Goal: Task Accomplishment & Management: Complete application form

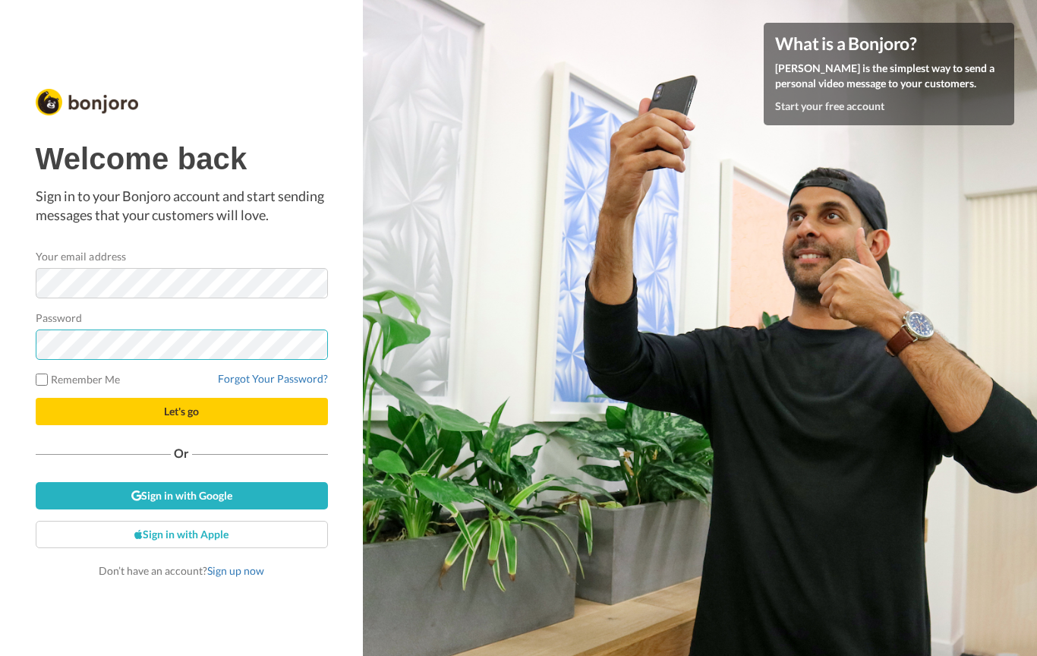
click at [181, 411] on button "Let's go" at bounding box center [182, 411] width 292 height 27
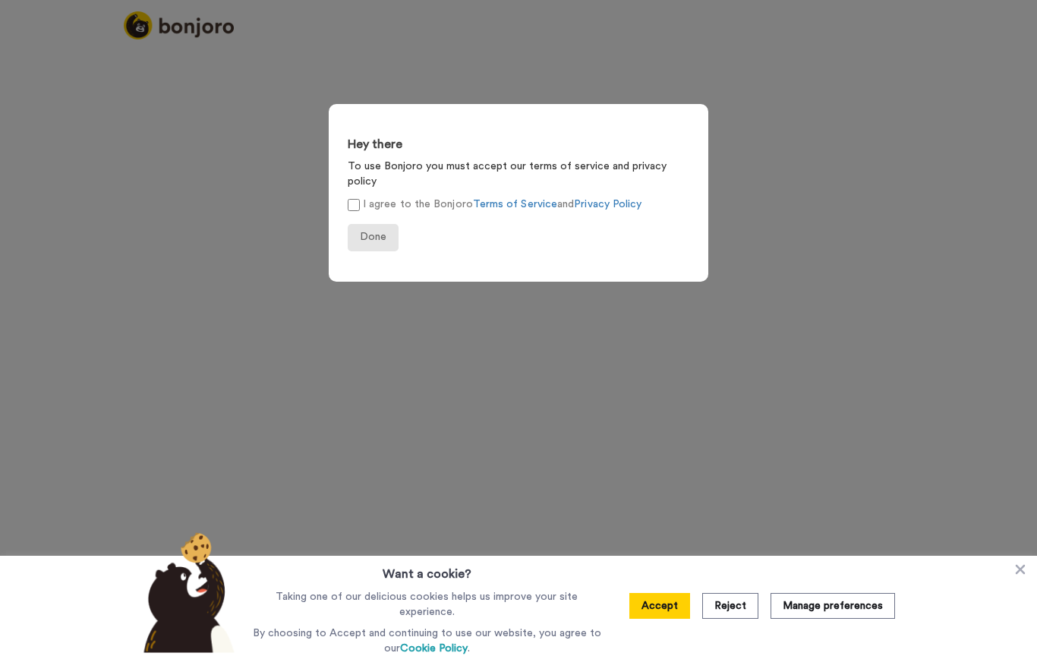
click at [368, 231] on span "Done" at bounding box center [373, 236] width 27 height 11
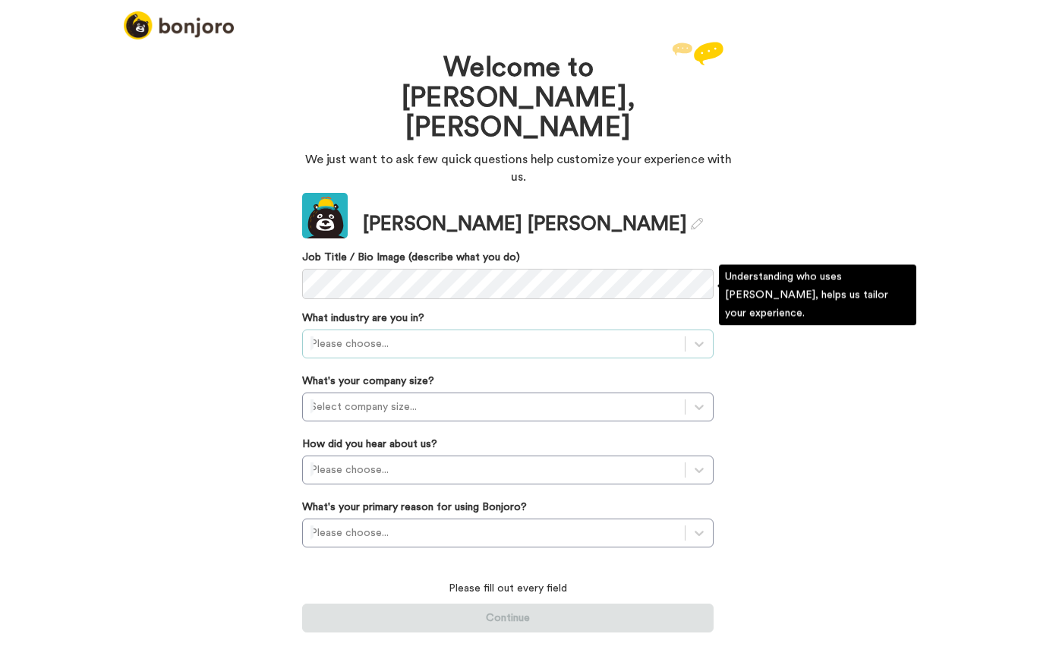
click at [420, 335] on div at bounding box center [493, 344] width 367 height 18
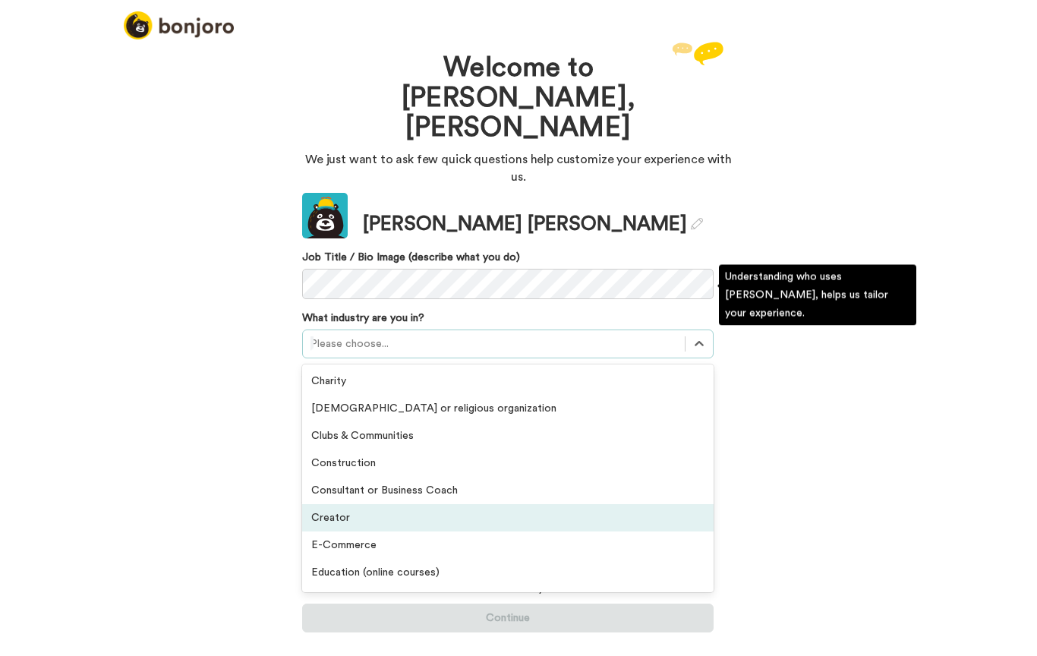
scroll to position [352, 0]
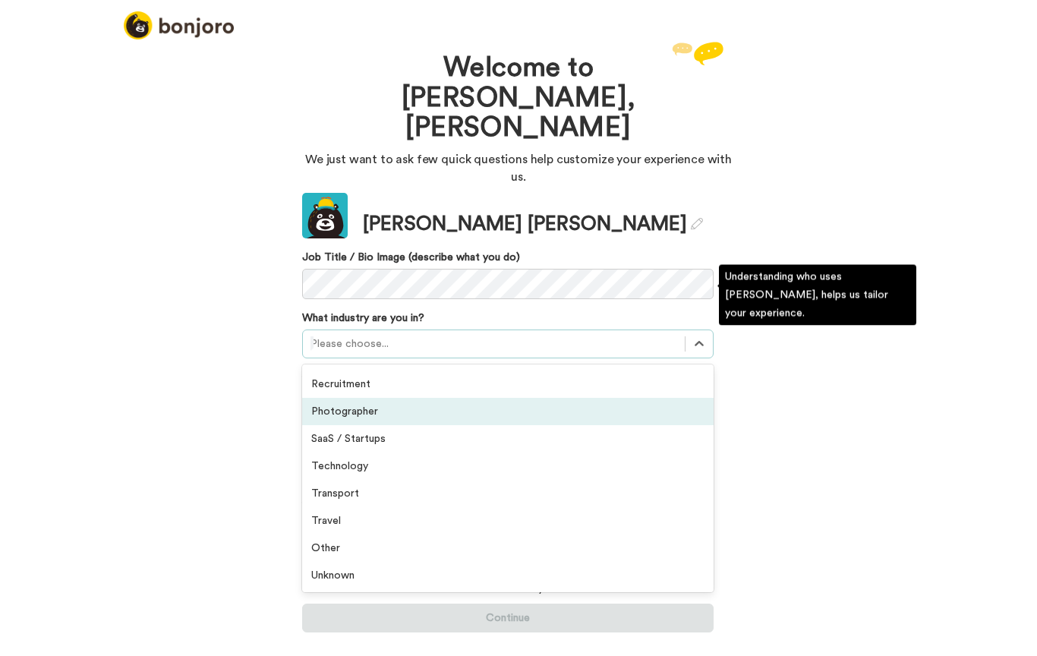
click at [404, 398] on div "Photographer" at bounding box center [507, 411] width 411 height 27
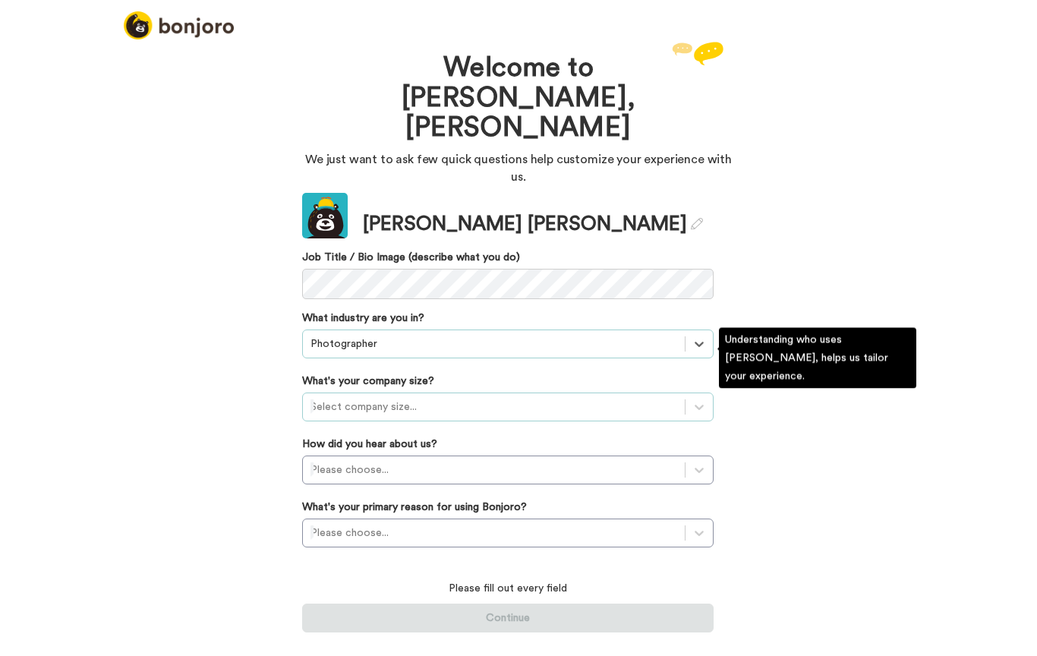
click at [405, 398] on div at bounding box center [493, 407] width 367 height 18
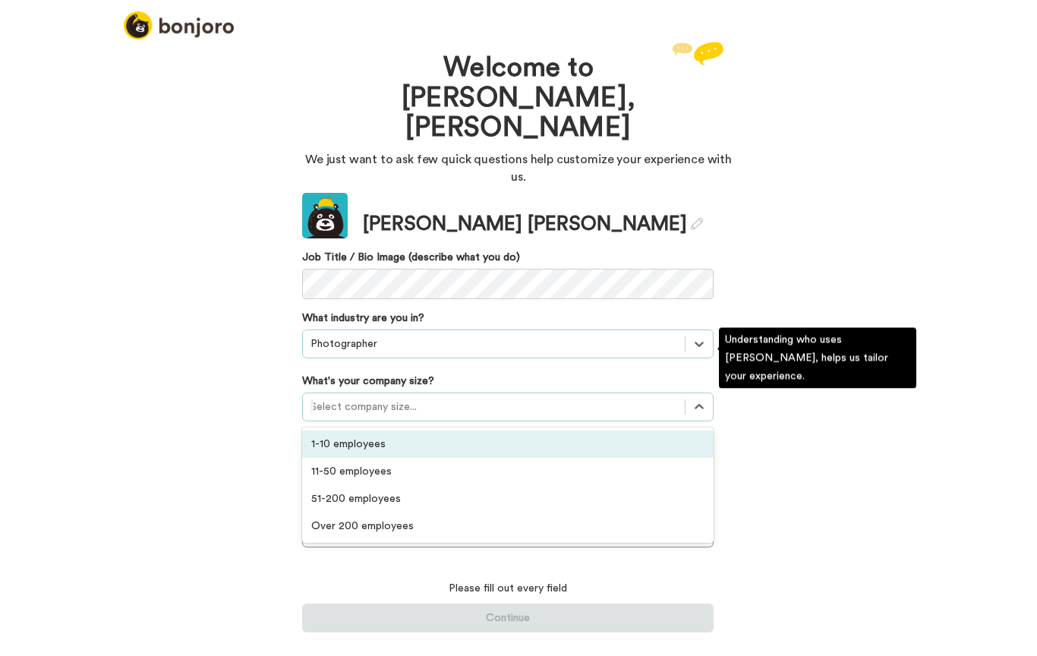
click at [389, 430] on div "1-10 employees" at bounding box center [507, 443] width 411 height 27
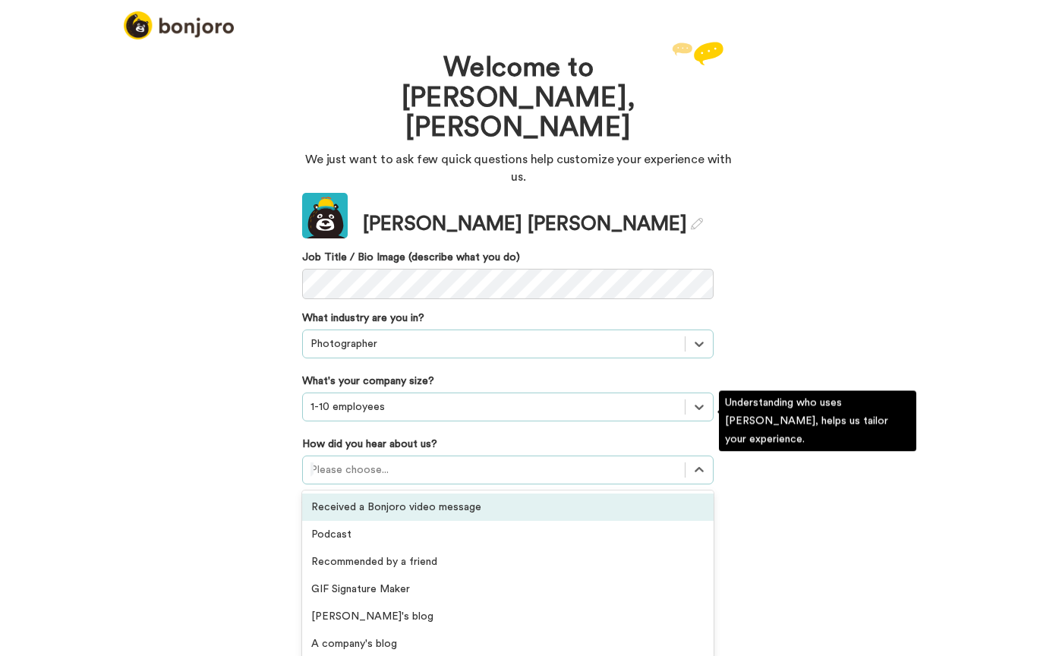
scroll to position [0, 0]
click at [420, 461] on div at bounding box center [493, 470] width 367 height 18
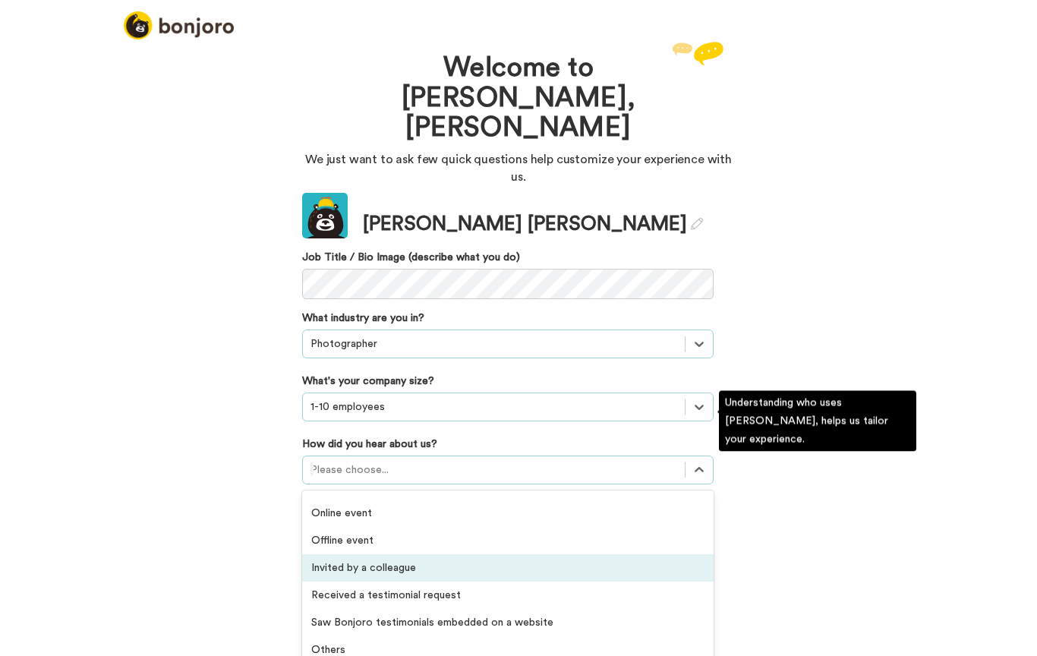
scroll to position [383, 0]
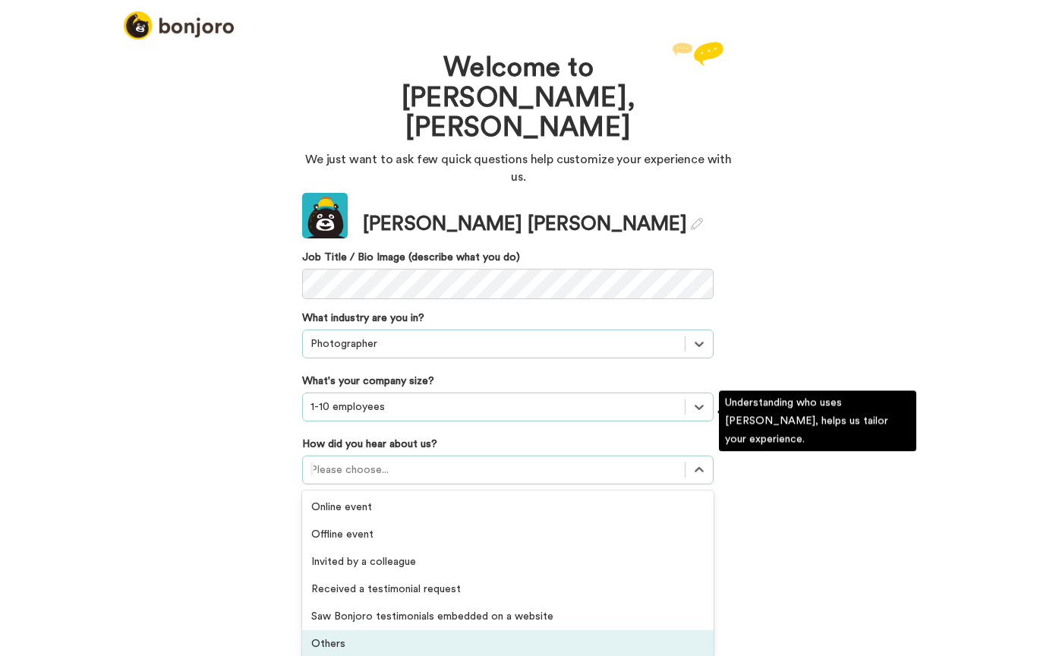
click at [400, 630] on div "Others" at bounding box center [507, 643] width 411 height 27
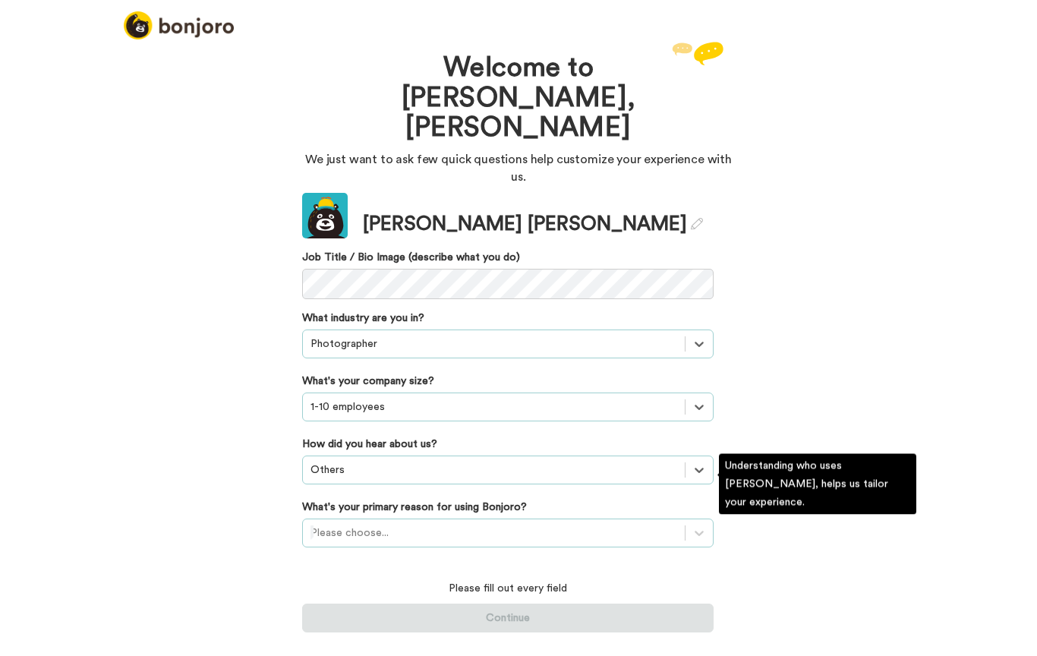
click at [402, 524] on div at bounding box center [493, 533] width 367 height 18
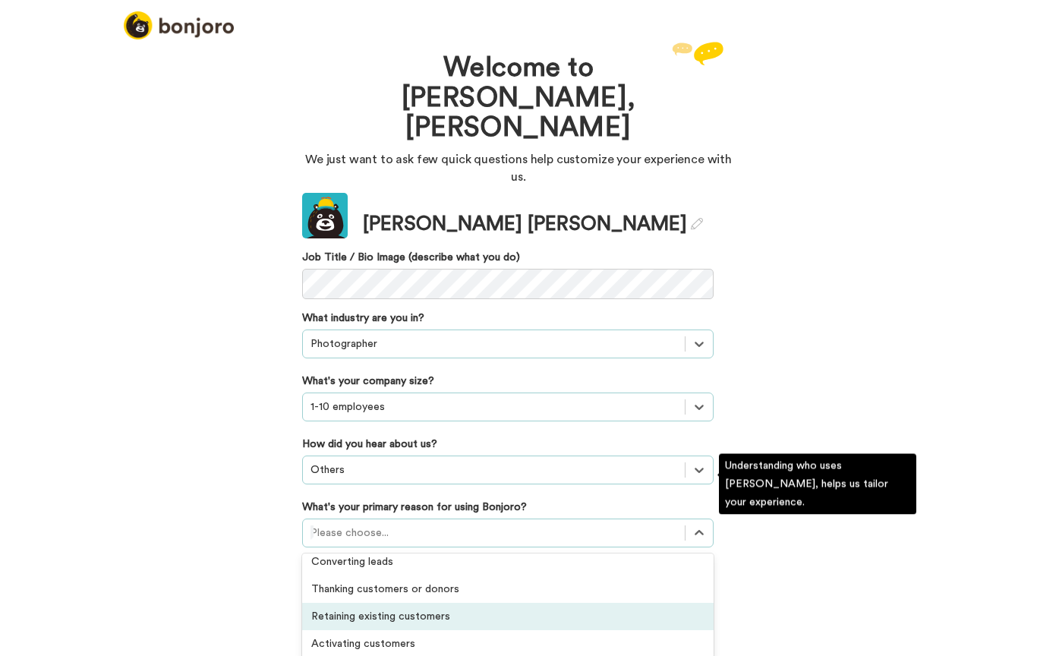
scroll to position [0, 0]
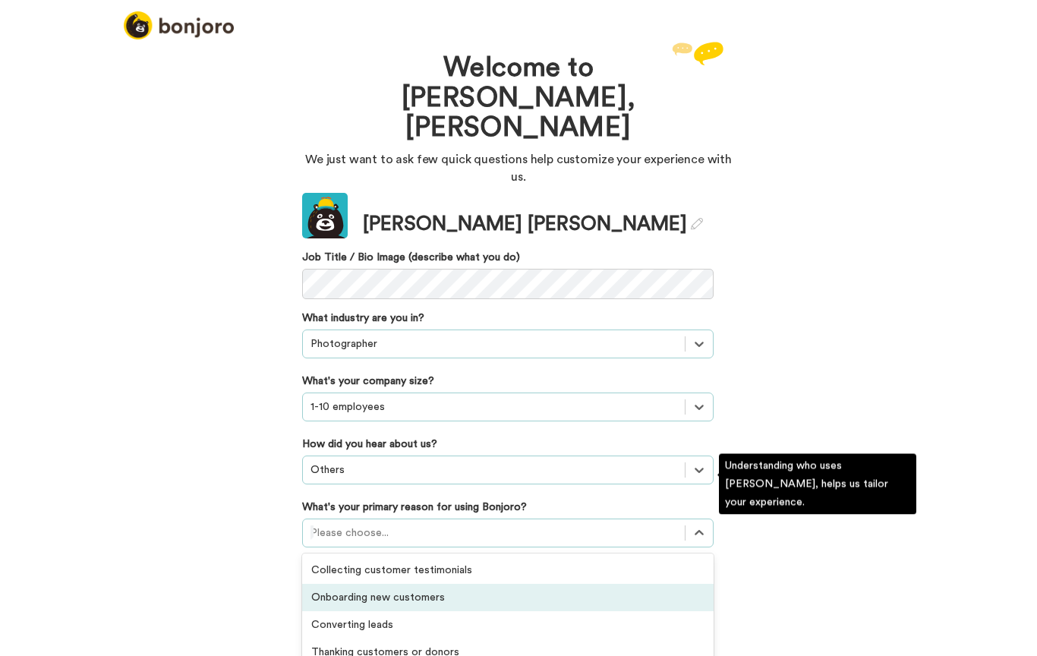
click at [442, 584] on div "Onboarding new customers" at bounding box center [507, 597] width 411 height 27
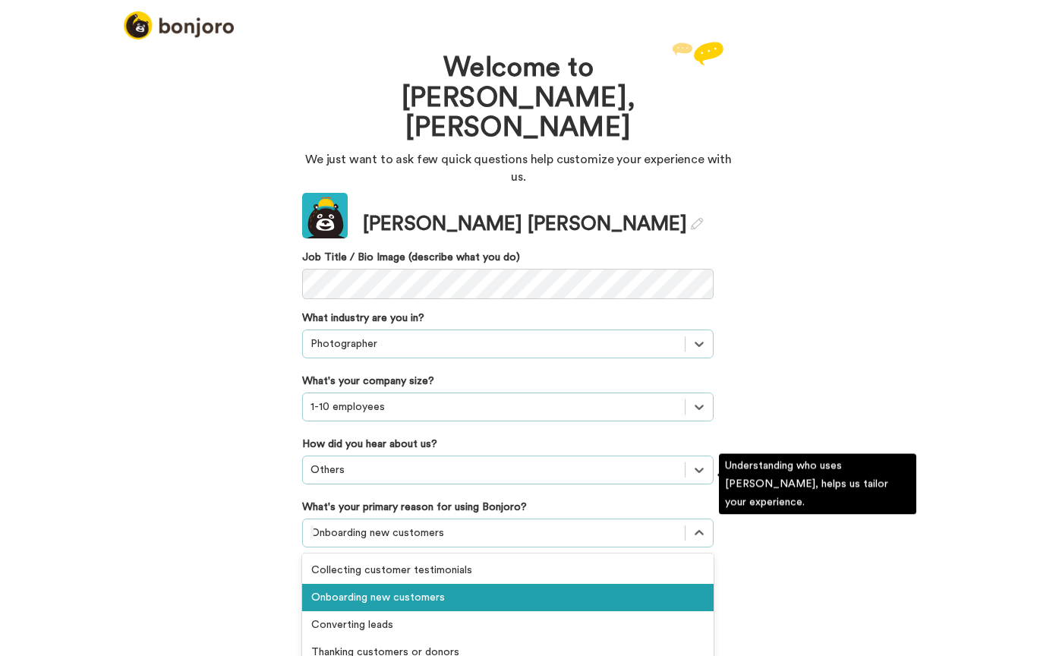
click at [419, 525] on div "Onboarding new customers" at bounding box center [493, 532] width 367 height 15
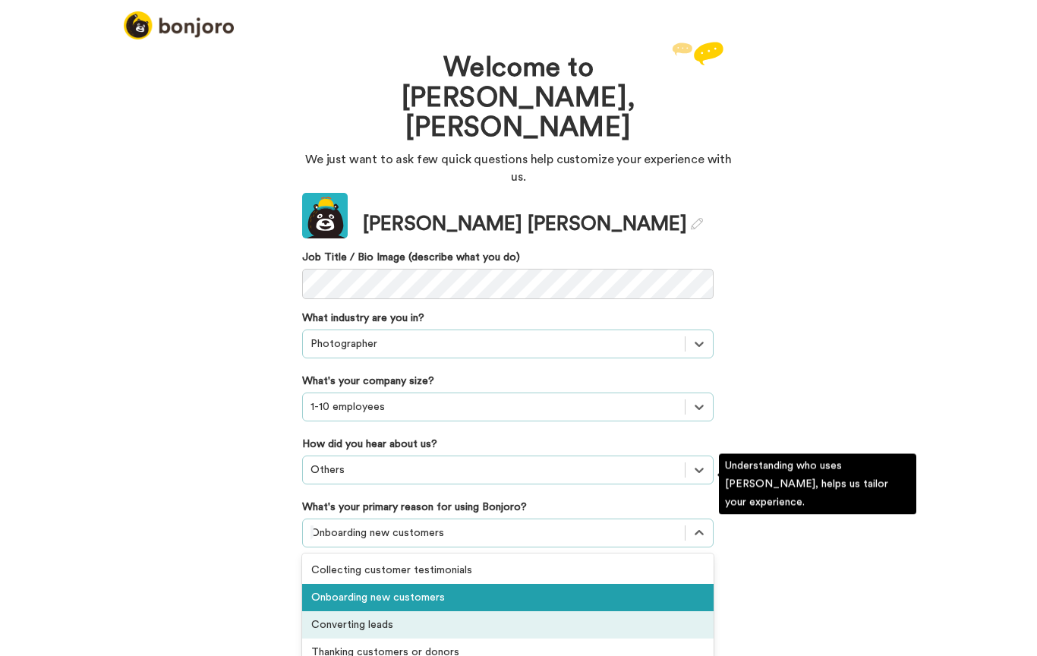
scroll to position [63, 0]
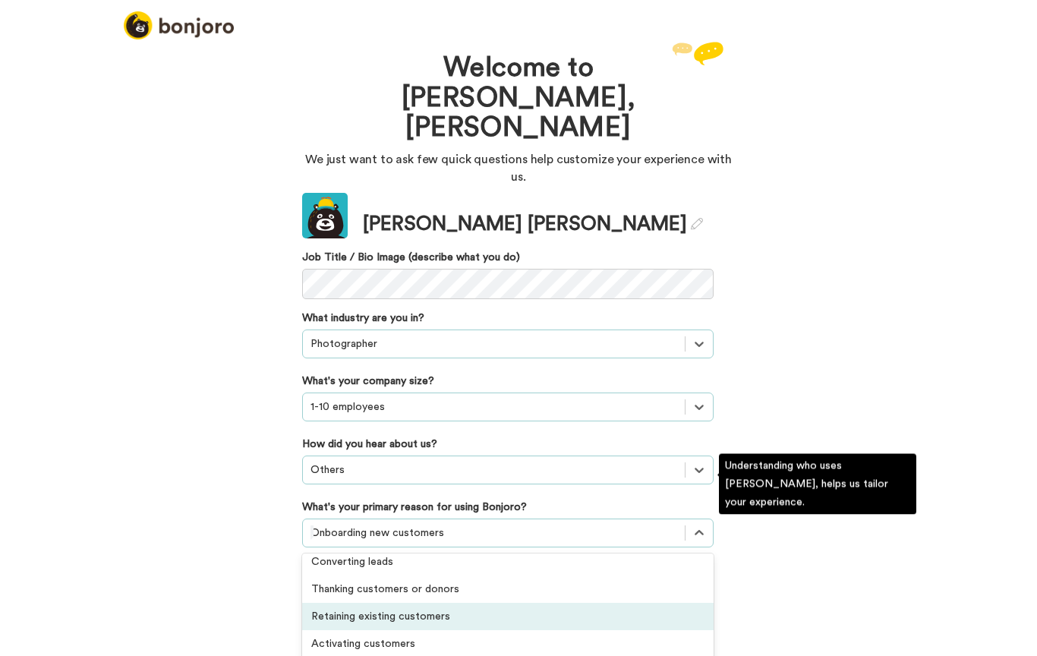
click at [441, 603] on div "Retaining existing customers" at bounding box center [507, 616] width 411 height 27
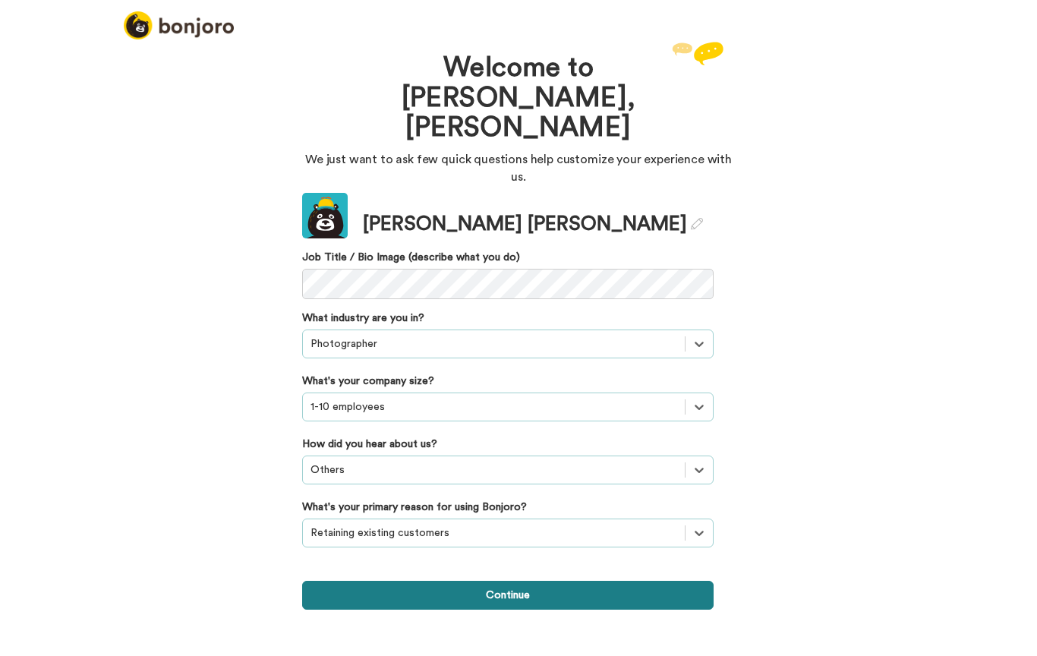
click at [526, 581] on button "Continue" at bounding box center [507, 595] width 411 height 29
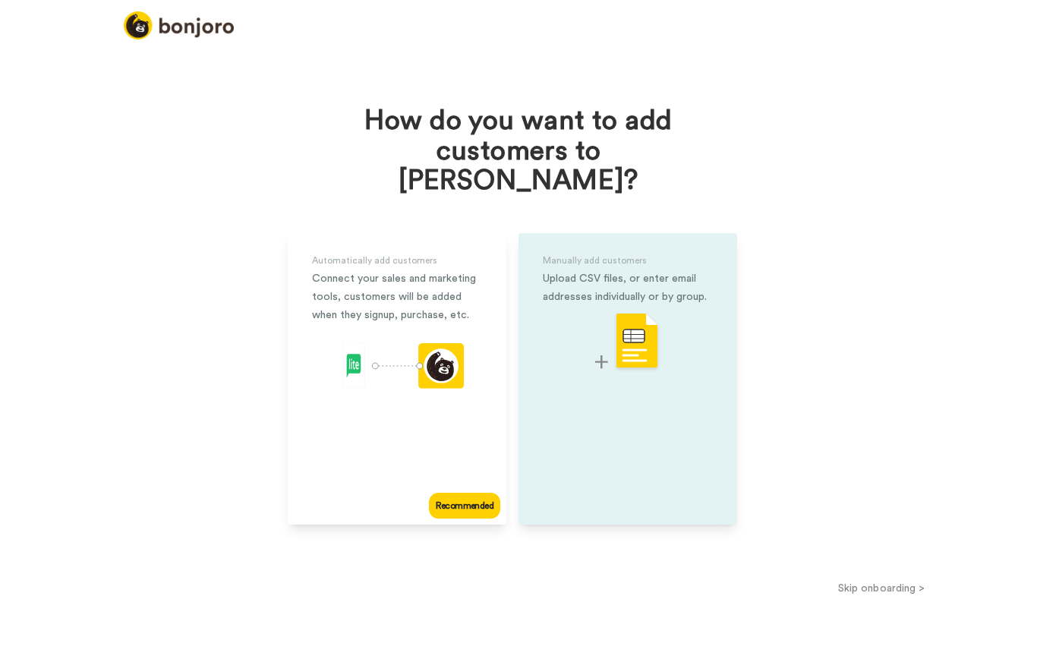
click at [568, 331] on div at bounding box center [628, 342] width 170 height 60
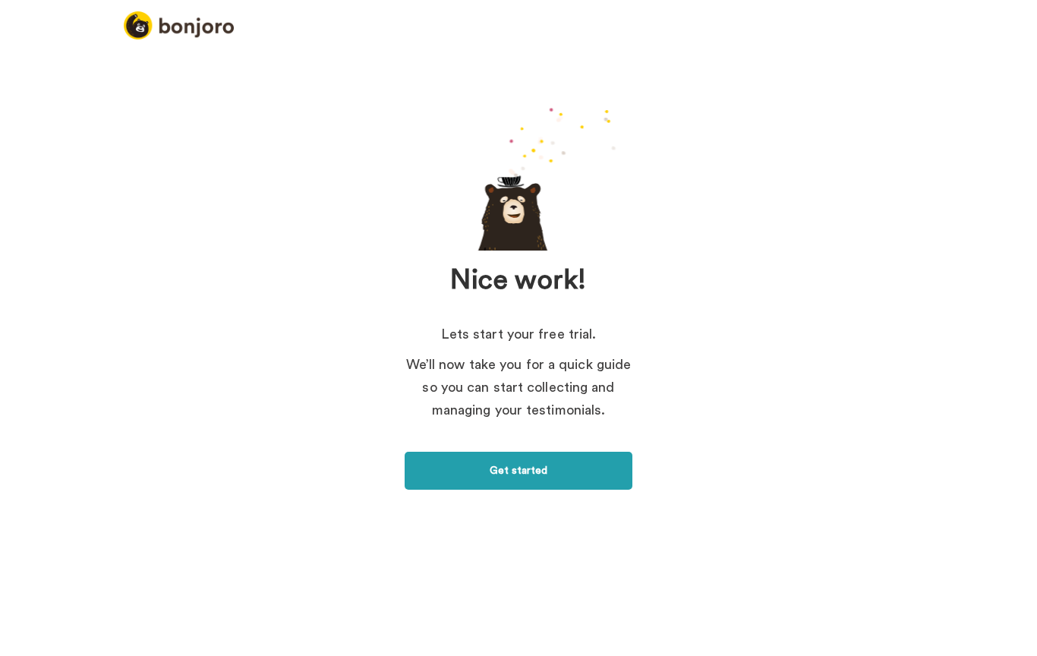
click at [519, 472] on link "Get started" at bounding box center [519, 471] width 228 height 38
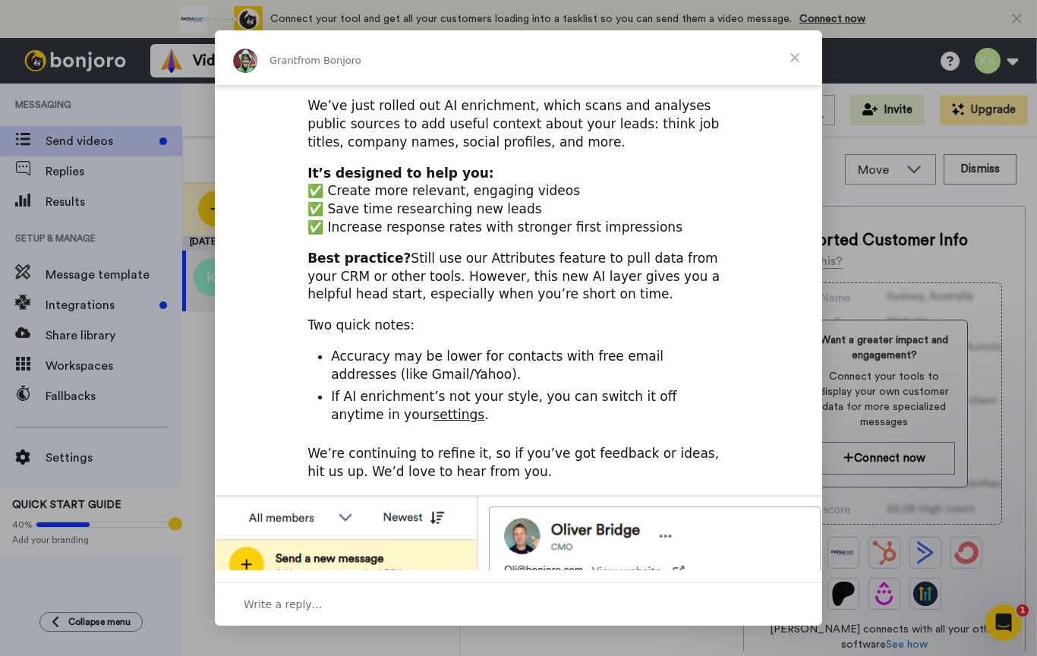
scroll to position [507, 0]
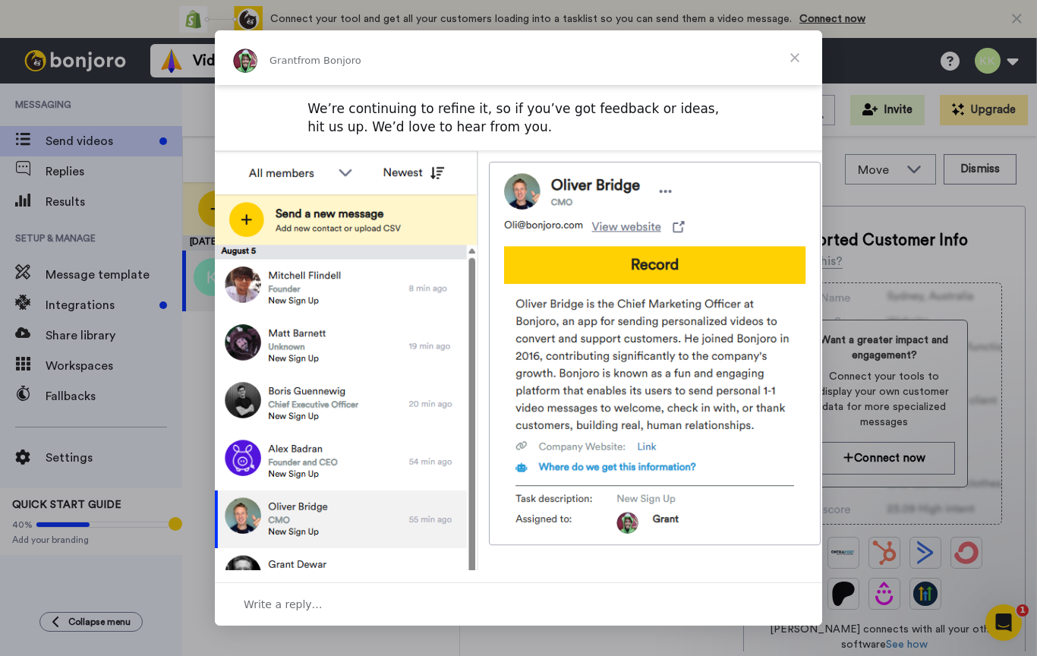
click at [792, 55] on span "Close" at bounding box center [794, 57] width 55 height 55
